Goal: Task Accomplishment & Management: Complete application form

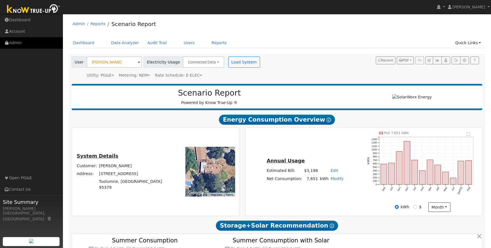
click at [15, 44] on link "Admin" at bounding box center [31, 42] width 63 height 11
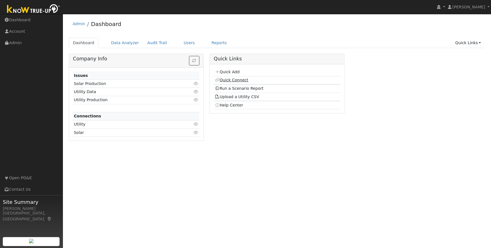
click at [238, 79] on link "Quick Connect" at bounding box center [232, 80] width 34 height 4
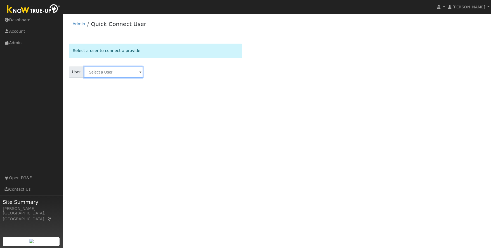
click at [103, 72] on input "text" at bounding box center [113, 72] width 59 height 11
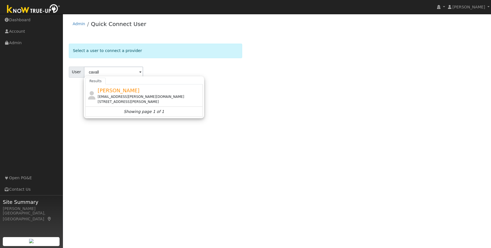
drag, startPoint x: 127, startPoint y: 98, endPoint x: 124, endPoint y: 98, distance: 3.1
click at [127, 98] on div "matt.cavallero@georgereed.com" at bounding box center [150, 96] width 104 height 5
type input "Matt Cavallero"
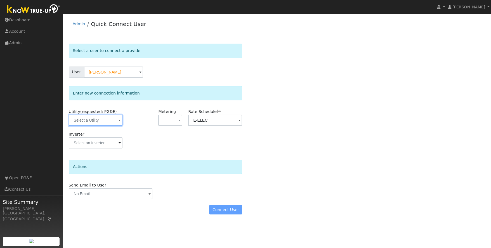
click at [111, 120] on input "text" at bounding box center [96, 120] width 54 height 11
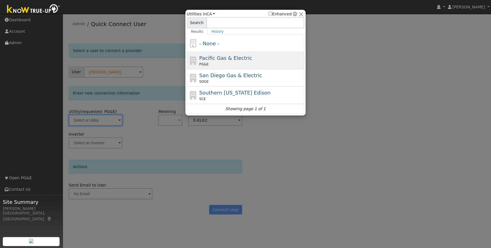
click at [261, 62] on div "PG&E" at bounding box center [251, 64] width 104 height 5
type input "PG&E"
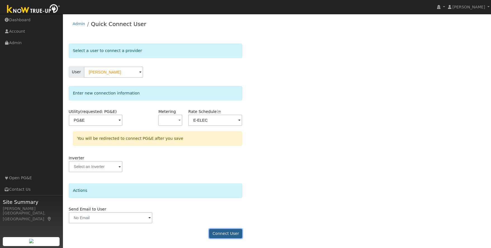
click at [226, 234] on button "Connect User" at bounding box center [225, 234] width 33 height 10
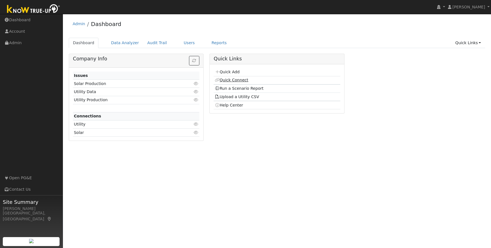
click at [234, 82] on link "Quick Connect" at bounding box center [232, 80] width 34 height 4
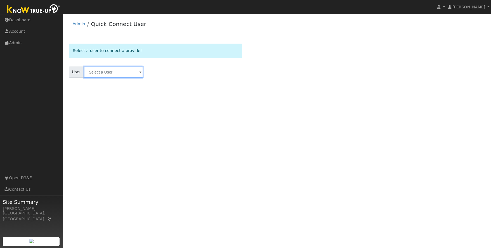
click at [105, 72] on input "text" at bounding box center [113, 72] width 59 height 11
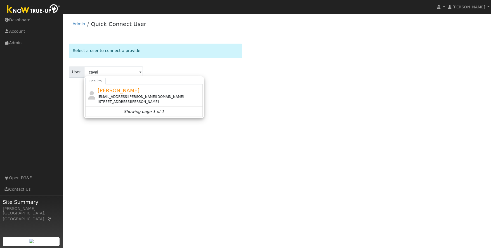
click at [130, 103] on div "[STREET_ADDRESS][PERSON_NAME]" at bounding box center [150, 101] width 104 height 5
type input "[PERSON_NAME]"
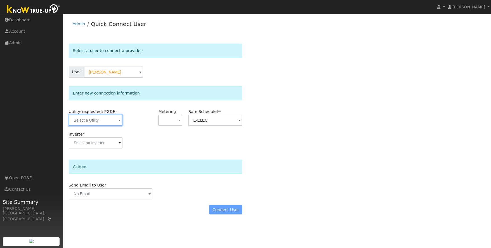
click at [100, 124] on input "text" at bounding box center [96, 120] width 54 height 11
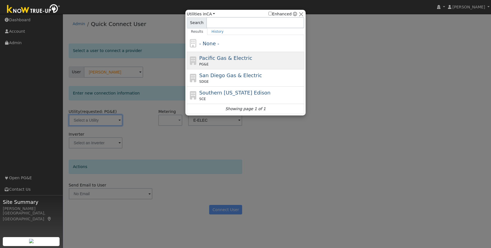
click at [266, 63] on div "PG&E" at bounding box center [251, 64] width 104 height 5
type input "PG&E"
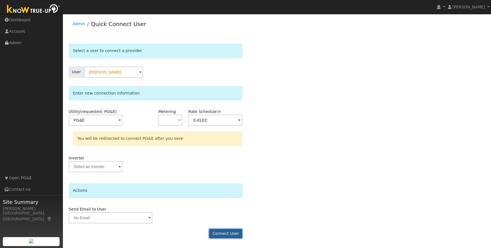
click at [222, 233] on button "Connect User" at bounding box center [225, 234] width 33 height 10
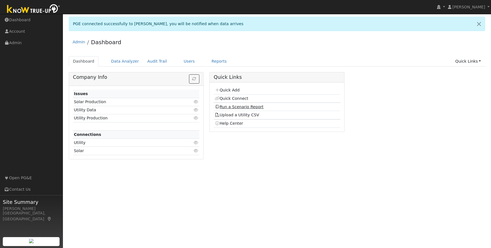
click at [243, 106] on link "Run a Scenario Report" at bounding box center [239, 107] width 49 height 4
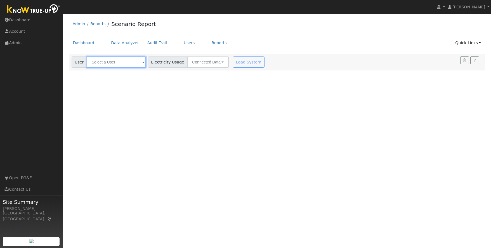
click at [97, 63] on input "text" at bounding box center [116, 61] width 59 height 11
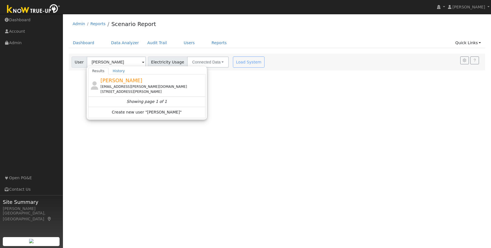
click at [121, 83] on span "Matt Cavallero" at bounding box center [121, 80] width 42 height 6
type input "Matt Cavallero"
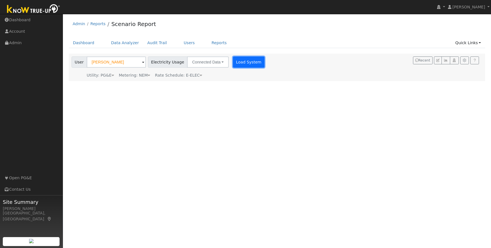
click at [237, 63] on button "Load System" at bounding box center [249, 61] width 32 height 11
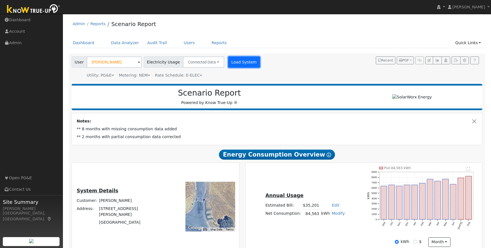
click at [237, 62] on button "Load System" at bounding box center [244, 61] width 32 height 11
click at [238, 60] on button "Load System" at bounding box center [244, 61] width 32 height 11
click at [236, 62] on button "Load System" at bounding box center [244, 61] width 32 height 11
click at [235, 63] on button "Load System" at bounding box center [244, 61] width 32 height 11
click at [123, 42] on link "Data Analyzer" at bounding box center [125, 43] width 36 height 10
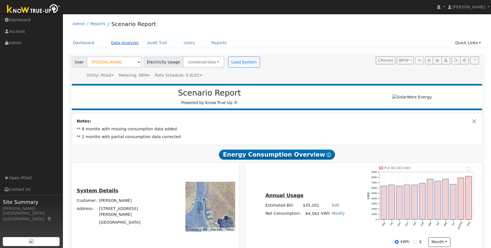
scroll to position [2, 0]
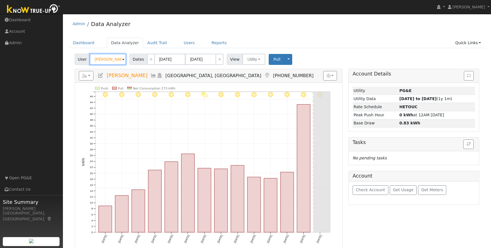
drag, startPoint x: 110, startPoint y: 63, endPoint x: 85, endPoint y: 68, distance: 25.9
click at [85, 69] on div "User [PERSON_NAME] Account Default Account Default Account [STREET_ADDRESS] Pri…" at bounding box center [277, 185] width 416 height 266
drag, startPoint x: 117, startPoint y: 58, endPoint x: 88, endPoint y: 60, distance: 28.9
click at [90, 60] on input "Kerry Smith" at bounding box center [108, 59] width 36 height 11
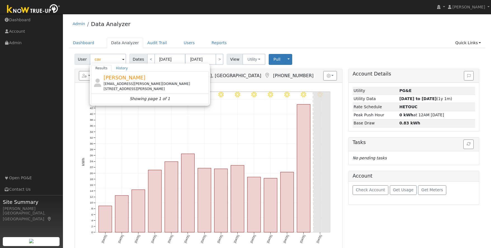
click at [132, 83] on div "[EMAIL_ADDRESS][PERSON_NAME][DOMAIN_NAME]" at bounding box center [155, 83] width 104 height 5
type input "[PERSON_NAME]"
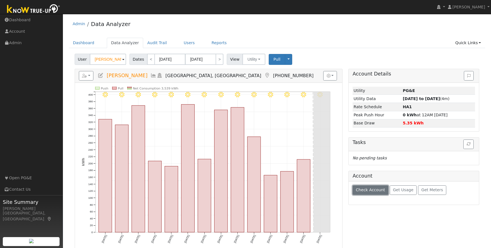
click at [366, 193] on button "Check Account" at bounding box center [370, 190] width 36 height 10
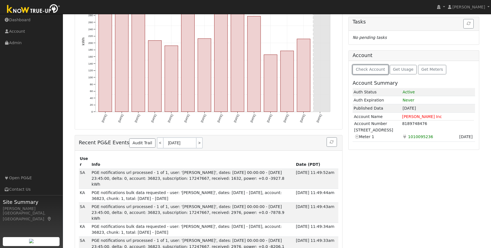
scroll to position [125, 0]
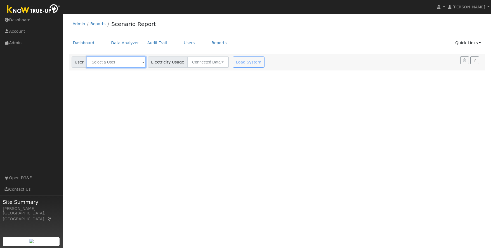
click at [125, 61] on input "text" at bounding box center [116, 61] width 59 height 11
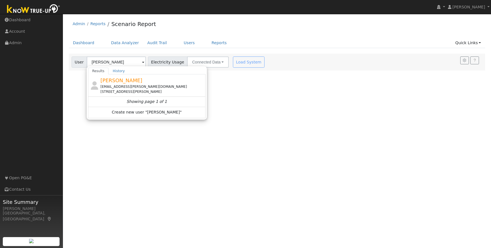
click at [148, 89] on div "[STREET_ADDRESS][PERSON_NAME]" at bounding box center [152, 91] width 104 height 5
type input "[PERSON_NAME]"
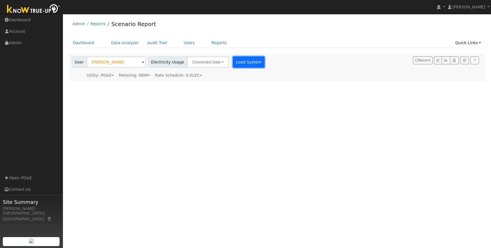
click at [243, 65] on button "Load System" at bounding box center [249, 61] width 32 height 11
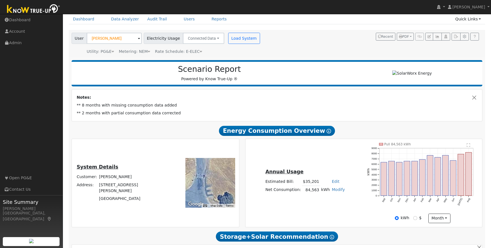
scroll to position [30, 0]
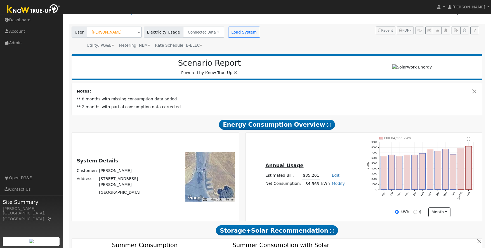
click at [361, 191] on div "Annual Usage Estimated Bill: $35,201 Edit Estimated Bill $ Annual Net Consumpti…" at bounding box center [363, 177] width 235 height 80
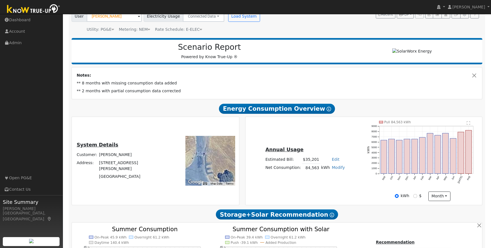
scroll to position [52, 0]
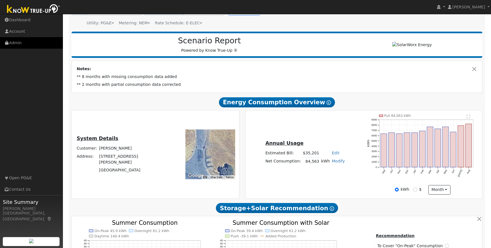
click at [16, 44] on link "Admin" at bounding box center [31, 42] width 63 height 11
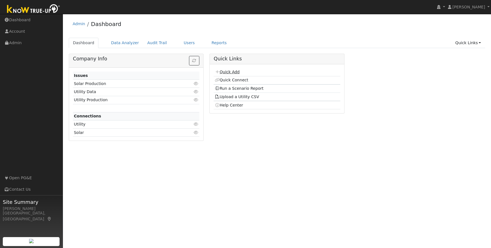
click at [229, 72] on link "Quick Add" at bounding box center [227, 72] width 25 height 4
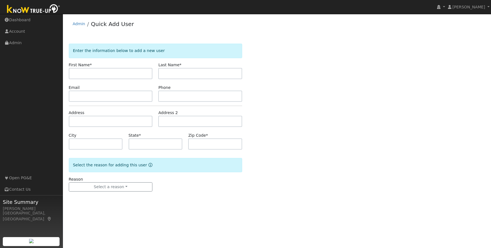
click at [89, 72] on input "text" at bounding box center [111, 73] width 84 height 11
type input "[PERSON_NAME]"
type input "V"
type input "[PERSON_NAME]"
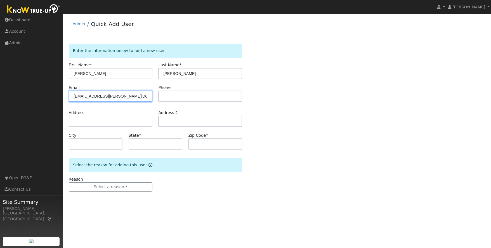
type input "[EMAIL_ADDRESS][PERSON_NAME][DOMAIN_NAME]"
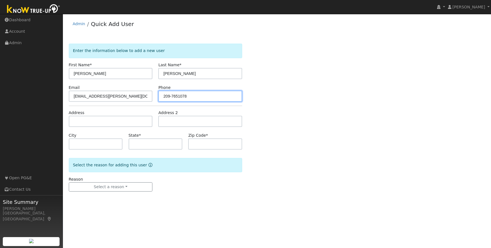
type input "209-7651078"
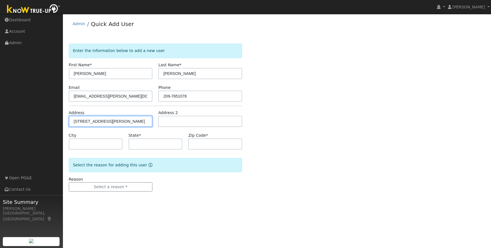
type input "[STREET_ADDRESS][PERSON_NAME]"
type input "[GEOGRAPHIC_DATA]"
type input "CA"
type input "95327"
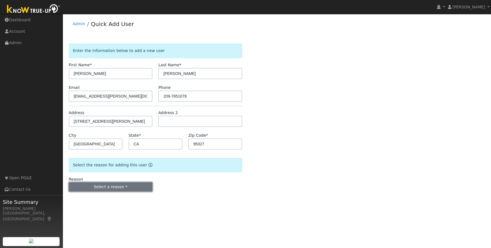
click at [109, 186] on button "Select a reason" at bounding box center [111, 187] width 84 height 10
click at [97, 198] on link "New lead" at bounding box center [100, 199] width 62 height 8
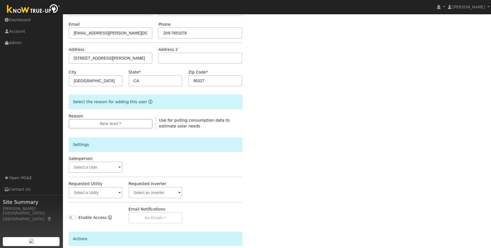
scroll to position [114, 0]
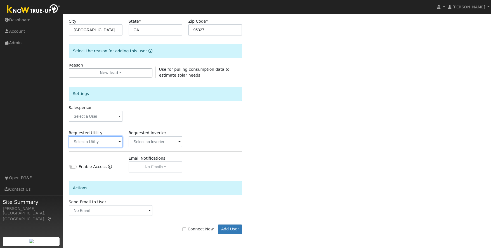
click at [94, 143] on input "text" at bounding box center [96, 141] width 54 height 11
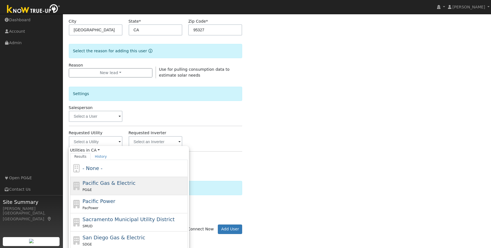
click at [125, 185] on span "Pacific Gas & Electric" at bounding box center [108, 183] width 53 height 6
type input "Pacific Gas & Electric"
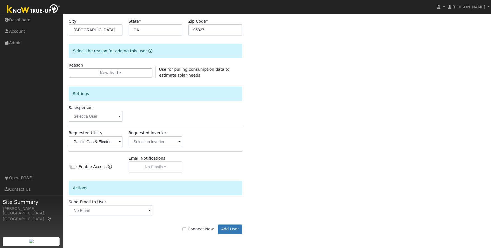
scroll to position [114, 0]
click at [186, 230] on input "Connect Now" at bounding box center [184, 230] width 4 height 4
checkbox input "true"
click at [227, 227] on button "Add User" at bounding box center [230, 229] width 24 height 10
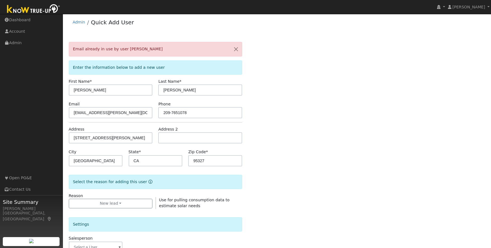
scroll to position [0, 0]
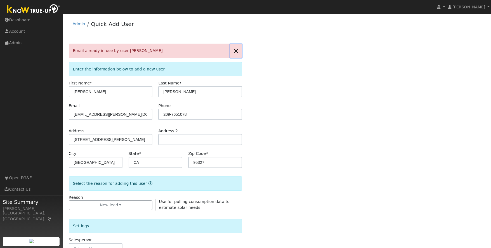
click at [234, 50] on button "button" at bounding box center [236, 51] width 12 height 14
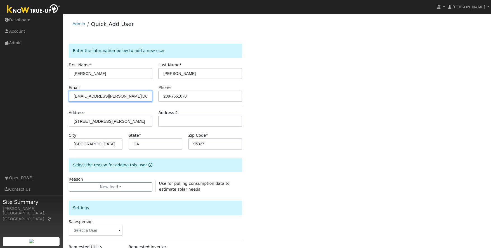
drag, startPoint x: 81, startPoint y: 96, endPoint x: 130, endPoint y: 109, distance: 50.2
click at [82, 96] on input "matt.cavallero@georgereed.com" at bounding box center [111, 96] width 84 height 11
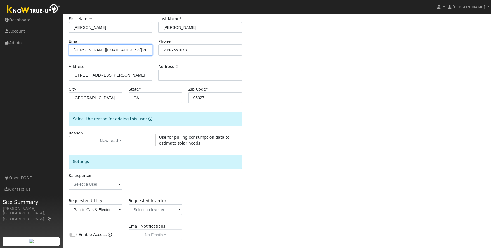
scroll to position [114, 0]
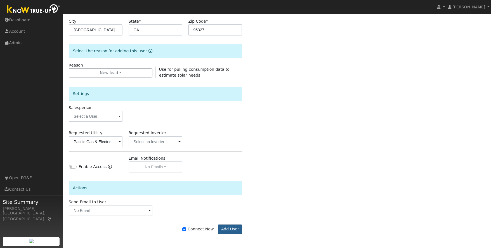
type input "[PERSON_NAME][EMAIL_ADDRESS][PERSON_NAME][DOMAIN_NAME]"
click at [228, 230] on button "Add User" at bounding box center [230, 229] width 24 height 10
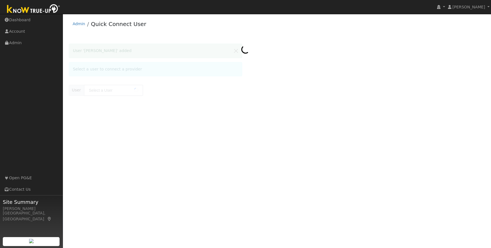
type input "[PERSON_NAME]"
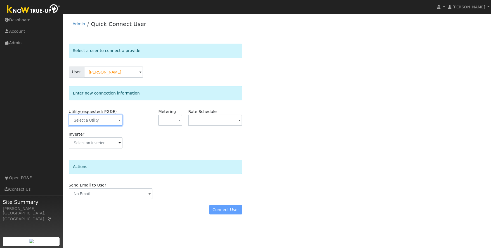
click at [105, 119] on input "text" at bounding box center [96, 120] width 54 height 11
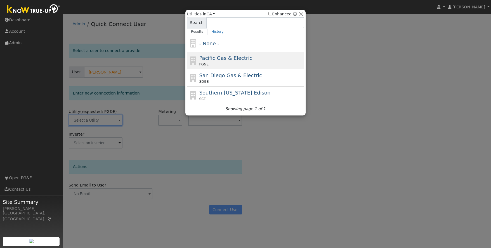
click at [237, 60] on span "Pacific Gas & Electric" at bounding box center [225, 58] width 53 height 6
type input "PG&E"
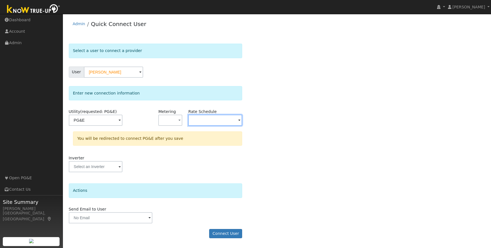
click at [123, 118] on input "text" at bounding box center [96, 120] width 54 height 11
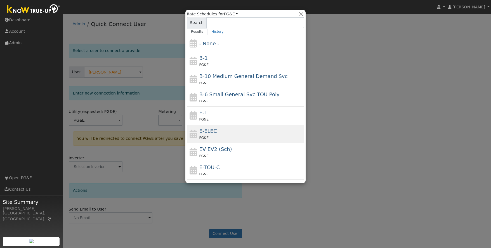
click at [223, 131] on div "E-ELEC PG&E" at bounding box center [251, 133] width 104 height 13
type input "E-ELEC"
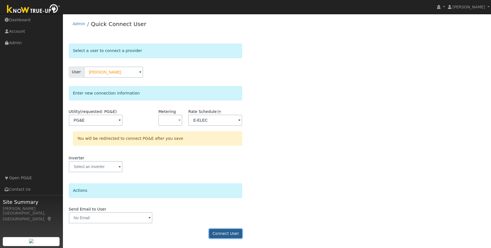
click at [226, 232] on button "Connect User" at bounding box center [225, 234] width 33 height 10
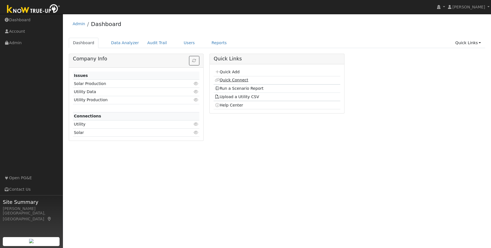
click at [233, 80] on link "Quick Connect" at bounding box center [232, 80] width 34 height 4
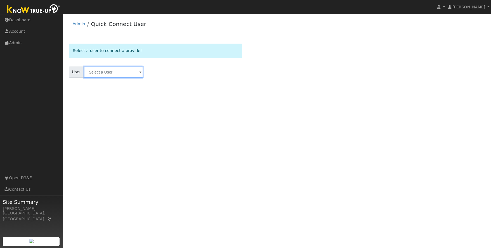
click at [114, 73] on input "text" at bounding box center [113, 72] width 59 height 11
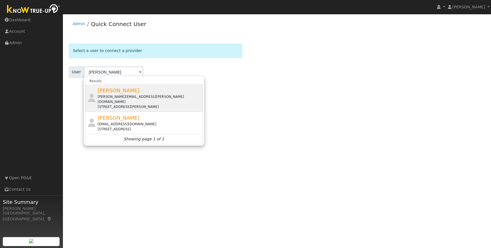
click at [148, 97] on div "[PERSON_NAME][EMAIL_ADDRESS][PERSON_NAME][DOMAIN_NAME]" at bounding box center [150, 99] width 104 height 10
type input "[PERSON_NAME]"
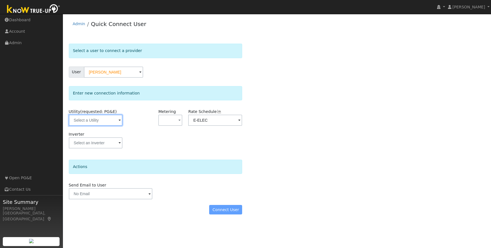
click at [113, 120] on input "text" at bounding box center [96, 120] width 54 height 11
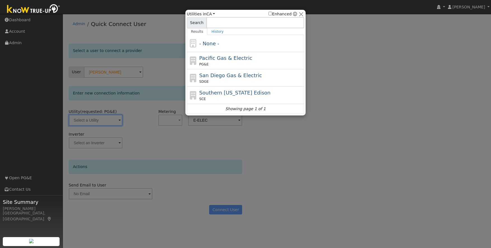
click at [263, 61] on div "Pacific Gas & Electric PG&E" at bounding box center [251, 60] width 104 height 13
type input "PG&E"
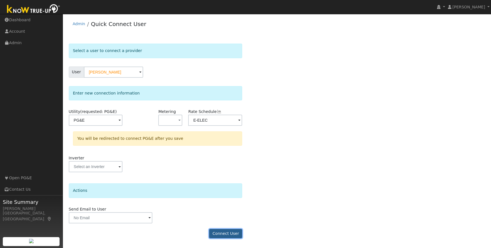
click at [220, 234] on button "Connect User" at bounding box center [225, 234] width 33 height 10
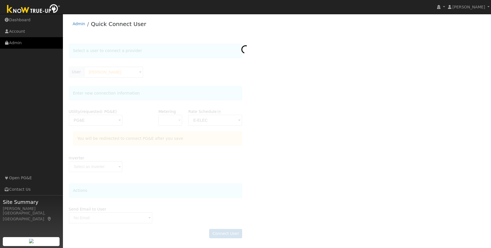
click at [16, 44] on link "Admin" at bounding box center [31, 42] width 63 height 11
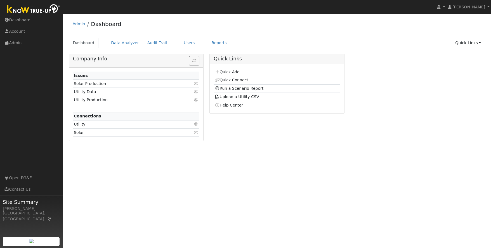
click at [227, 89] on link "Run a Scenario Report" at bounding box center [239, 88] width 49 height 4
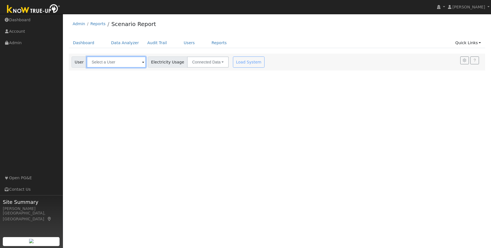
click at [103, 63] on input "text" at bounding box center [116, 61] width 59 height 11
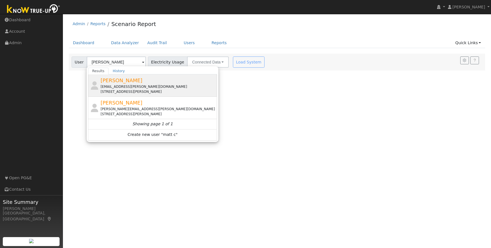
click at [124, 84] on div "Matt Cavallero matt.cavallero@georgereed.com 5695 O'Byrnes Ferry Road, Jamestow…" at bounding box center [158, 86] width 115 height 18
type input "Matt Cavallero"
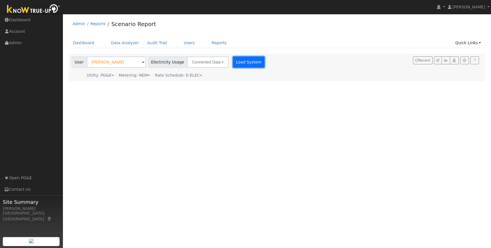
click at [233, 62] on button "Load System" at bounding box center [249, 61] width 32 height 11
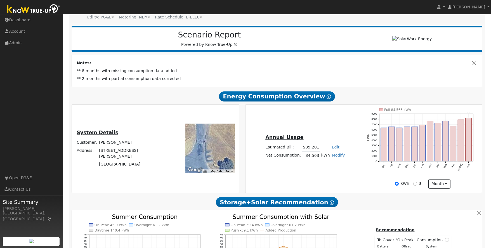
scroll to position [70, 0]
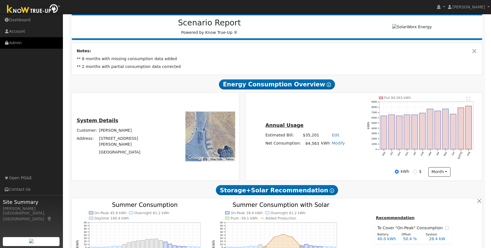
click at [14, 44] on link "Admin" at bounding box center [31, 42] width 63 height 11
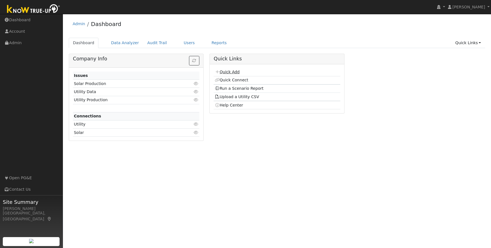
click at [227, 71] on link "Quick Add" at bounding box center [227, 72] width 25 height 4
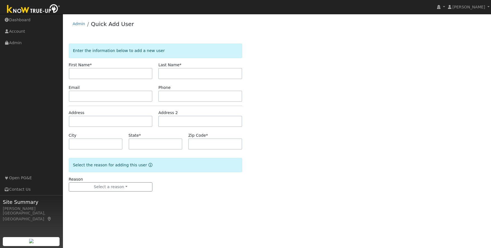
click at [107, 72] on input "text" at bounding box center [111, 73] width 84 height 11
type input "Gmbino"
type input "Valdez"
paste input "mechdez@gmail.com"
type input "mechdez@gmail.com"
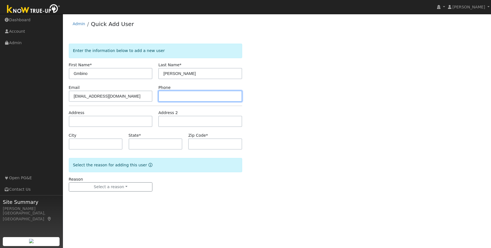
click at [171, 97] on input "text" at bounding box center [200, 96] width 84 height 11
paste input "949-702-7182"
type input "949-702-7182"
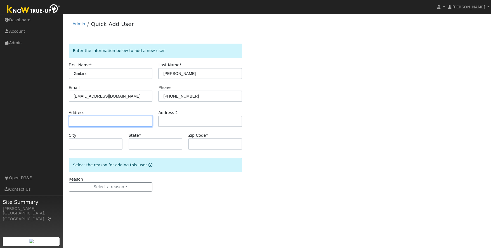
click at [93, 121] on input "text" at bounding box center [111, 121] width 84 height 11
click at [104, 121] on input "text" at bounding box center [111, 121] width 84 height 11
paste input "12917 Beckwith Circle"
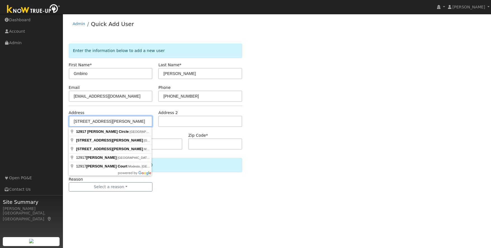
type input "12917 Beckwith Circle"
type input "Sonora"
type input "CA"
type input "95370"
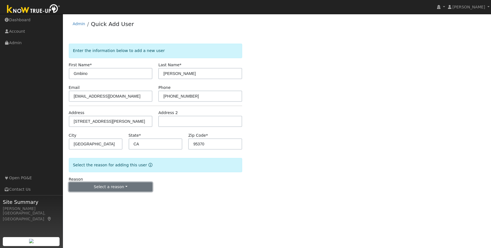
click at [105, 186] on button "Select a reason" at bounding box center [111, 187] width 84 height 10
click at [87, 199] on link "New lead" at bounding box center [100, 199] width 62 height 8
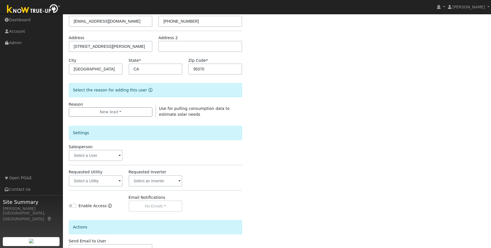
scroll to position [114, 0]
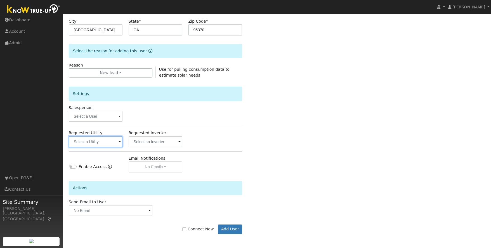
click at [99, 139] on input "text" at bounding box center [96, 141] width 54 height 11
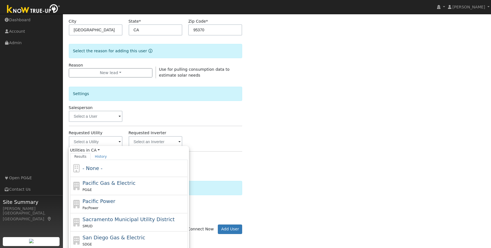
click at [128, 184] on span "Pacific Gas & Electric" at bounding box center [108, 183] width 53 height 6
type input "Pacific Gas & Electric"
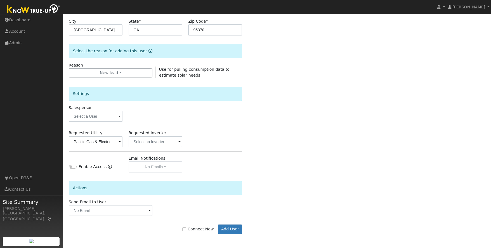
click at [183, 228] on div "Connect Now Add User" at bounding box center [155, 229] width 179 height 10
click at [186, 229] on input "Connect Now" at bounding box center [184, 229] width 4 height 4
checkbox input "true"
click at [226, 229] on button "Add User" at bounding box center [230, 229] width 24 height 10
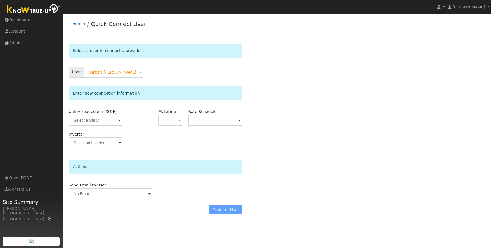
click at [134, 106] on div "Enter new connection information Utility (requested: PG&E) Metering - None - NE…" at bounding box center [156, 120] width 174 height 68
click at [111, 121] on input "text" at bounding box center [96, 120] width 54 height 11
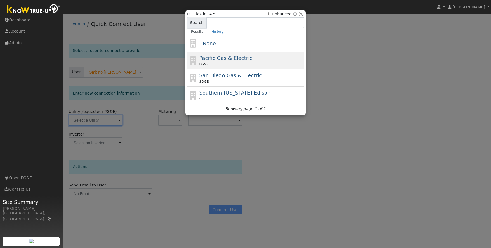
click at [219, 63] on div "PG&E" at bounding box center [251, 64] width 104 height 5
type input "PG&E"
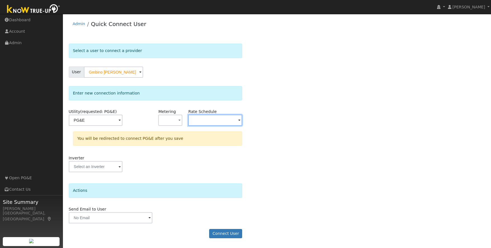
click at [123, 118] on input "text" at bounding box center [96, 120] width 54 height 11
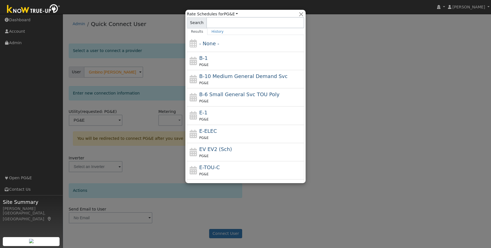
click at [213, 130] on span "E-ELEC" at bounding box center [208, 131] width 18 height 6
type input "E-ELEC"
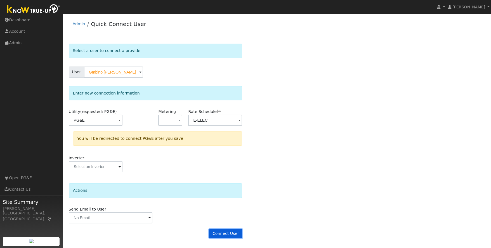
click at [231, 233] on button "Connect User" at bounding box center [225, 234] width 33 height 10
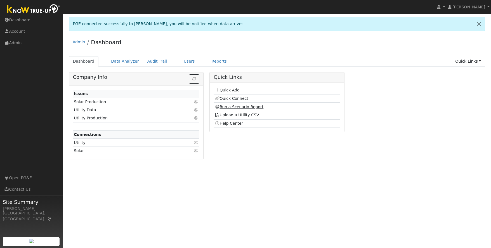
click at [233, 107] on link "Run a Scenario Report" at bounding box center [239, 107] width 49 height 4
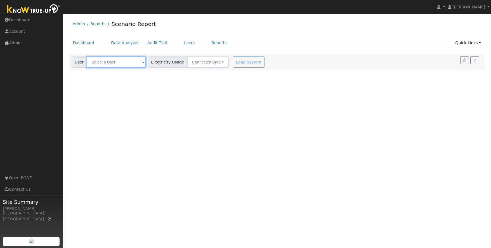
click at [99, 63] on input "text" at bounding box center [116, 61] width 59 height 11
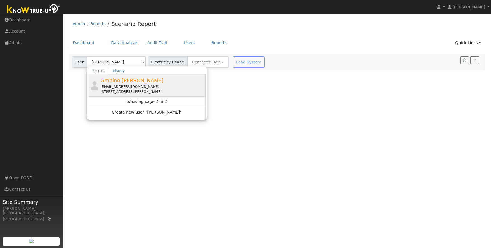
click at [120, 86] on div "[EMAIL_ADDRESS][DOMAIN_NAME]" at bounding box center [152, 86] width 104 height 5
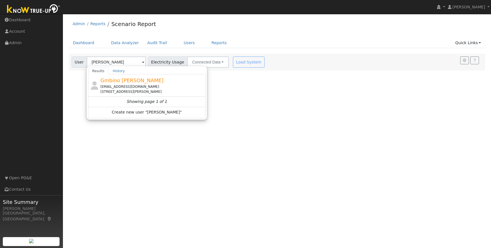
type input "Gmbino [PERSON_NAME]"
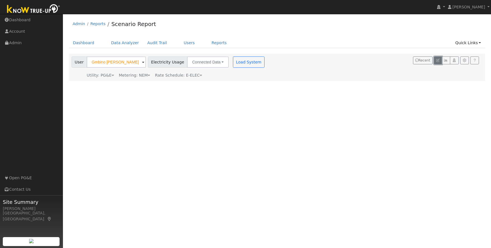
click at [438, 60] on icon "button" at bounding box center [437, 60] width 3 height 3
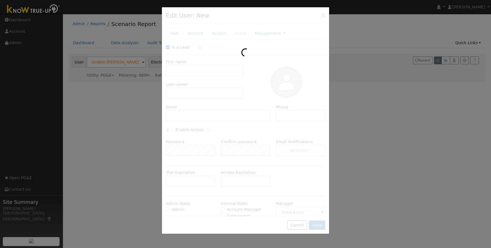
checkbox input "true"
type input "Gmbino"
type input "[PERSON_NAME]"
type input "[EMAIL_ADDRESS][DOMAIN_NAME]"
type input "[PHONE_NUMBER]"
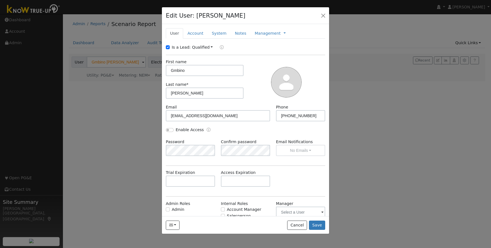
click at [174, 71] on input "Gmbino" at bounding box center [205, 70] width 78 height 11
type input "[PERSON_NAME]"
click at [315, 224] on button "Save" at bounding box center [317, 226] width 16 height 10
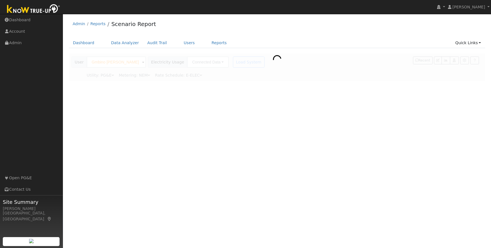
type input "[PERSON_NAME]"
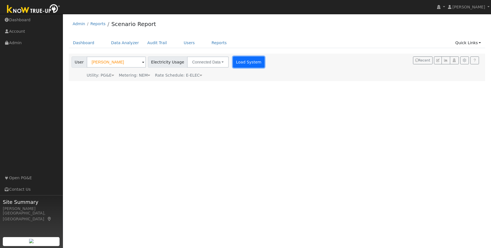
click at [238, 60] on button "Load System" at bounding box center [249, 61] width 32 height 11
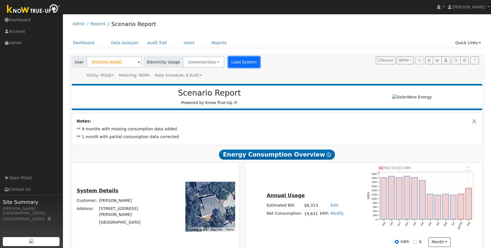
click at [236, 62] on button "Load System" at bounding box center [244, 61] width 32 height 11
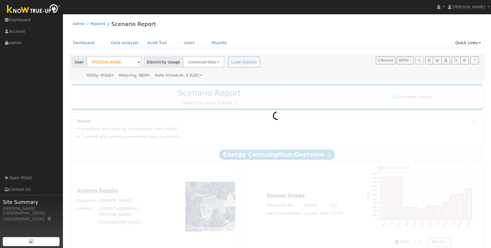
scroll to position [1, 0]
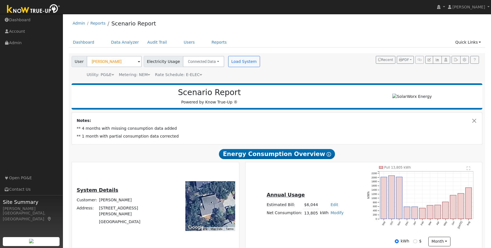
drag, startPoint x: 455, startPoint y: 228, endPoint x: 441, endPoint y: 226, distance: 13.9
click at [454, 228] on icon "Pull 13,805 kWh Sep Oct Nov Dec Jan Feb Mar Apr May Jun [DATE] Aug 0 200 400 60…" at bounding box center [423, 201] width 112 height 70
click at [236, 61] on button "Load System" at bounding box center [244, 61] width 32 height 11
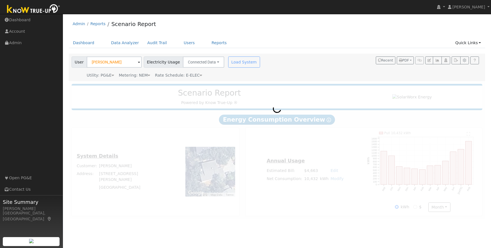
scroll to position [0, 0]
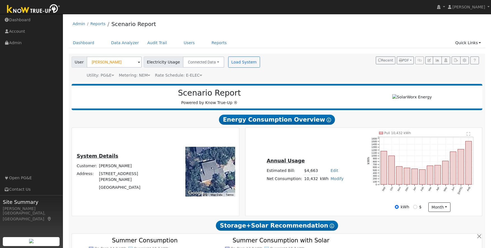
drag, startPoint x: 411, startPoint y: 197, endPoint x: 414, endPoint y: 189, distance: 8.6
click at [411, 196] on icon "Pull 10,432 kWh Sep Oct Nov Dec Jan Feb Mar Apr May Jun [DATE] Aug 0 100 200 30…" at bounding box center [423, 167] width 112 height 70
